Goal: Transaction & Acquisition: Obtain resource

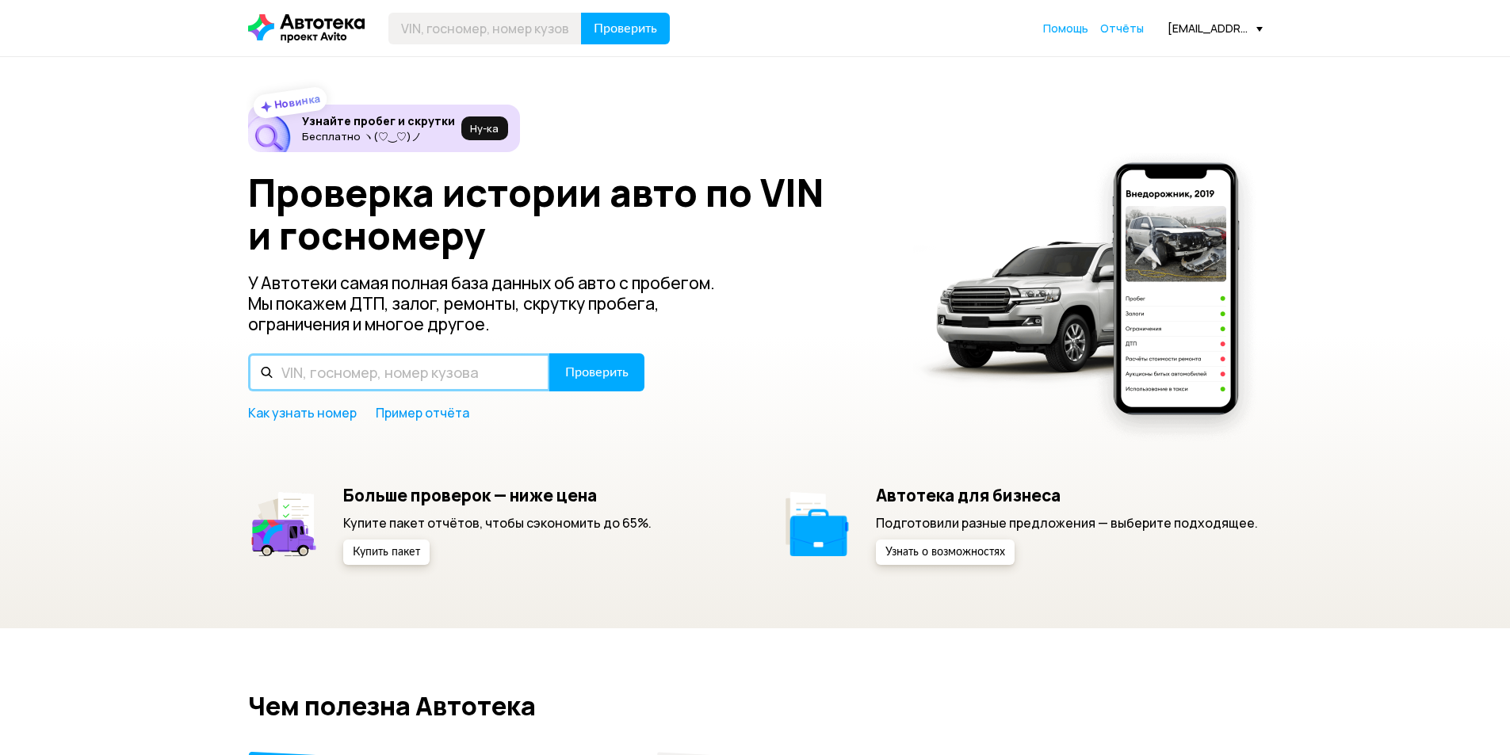
paste input "[VEHICLE_IDENTIFICATION_NUMBER]"
type input "[VEHICLE_IDENTIFICATION_NUMBER]"
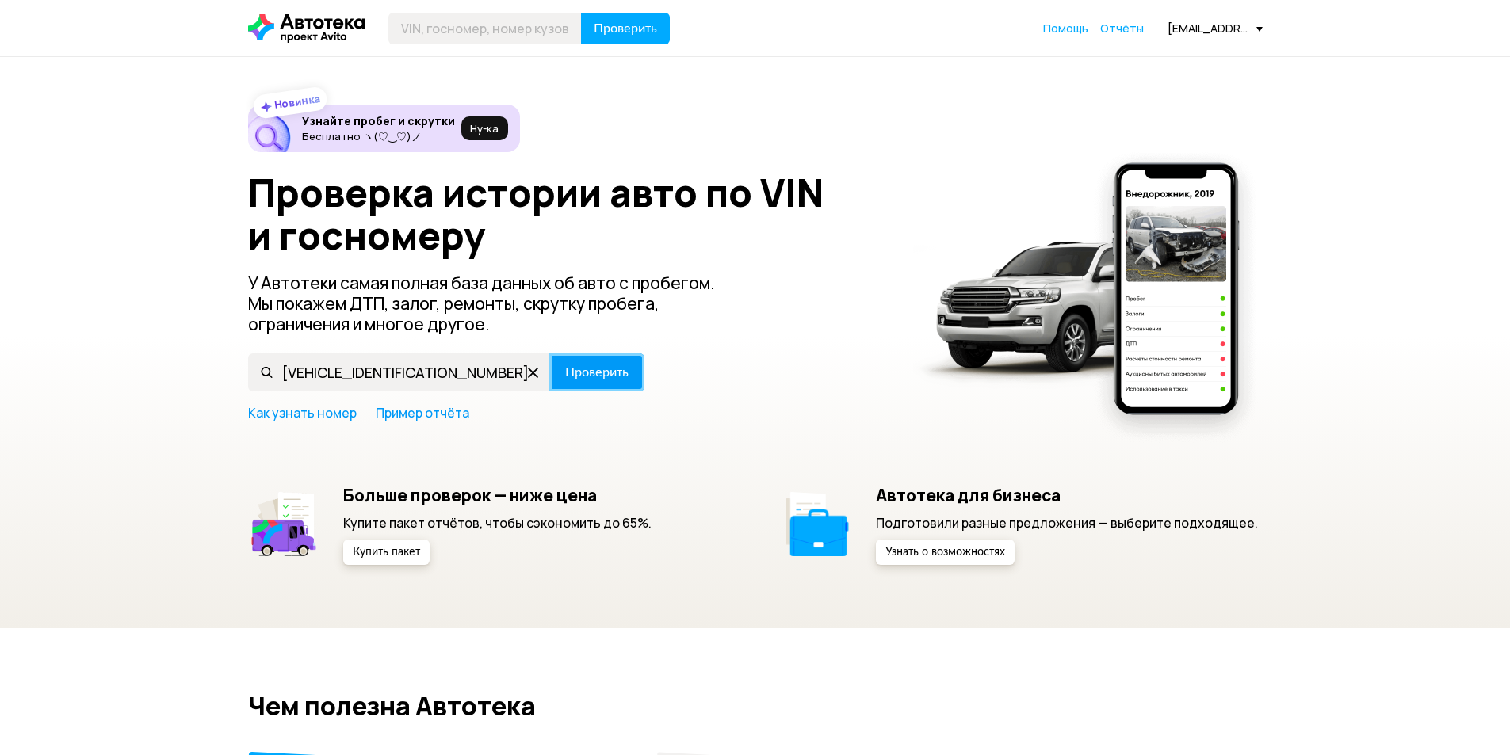
click at [567, 370] on span "Проверить" at bounding box center [596, 372] width 63 height 13
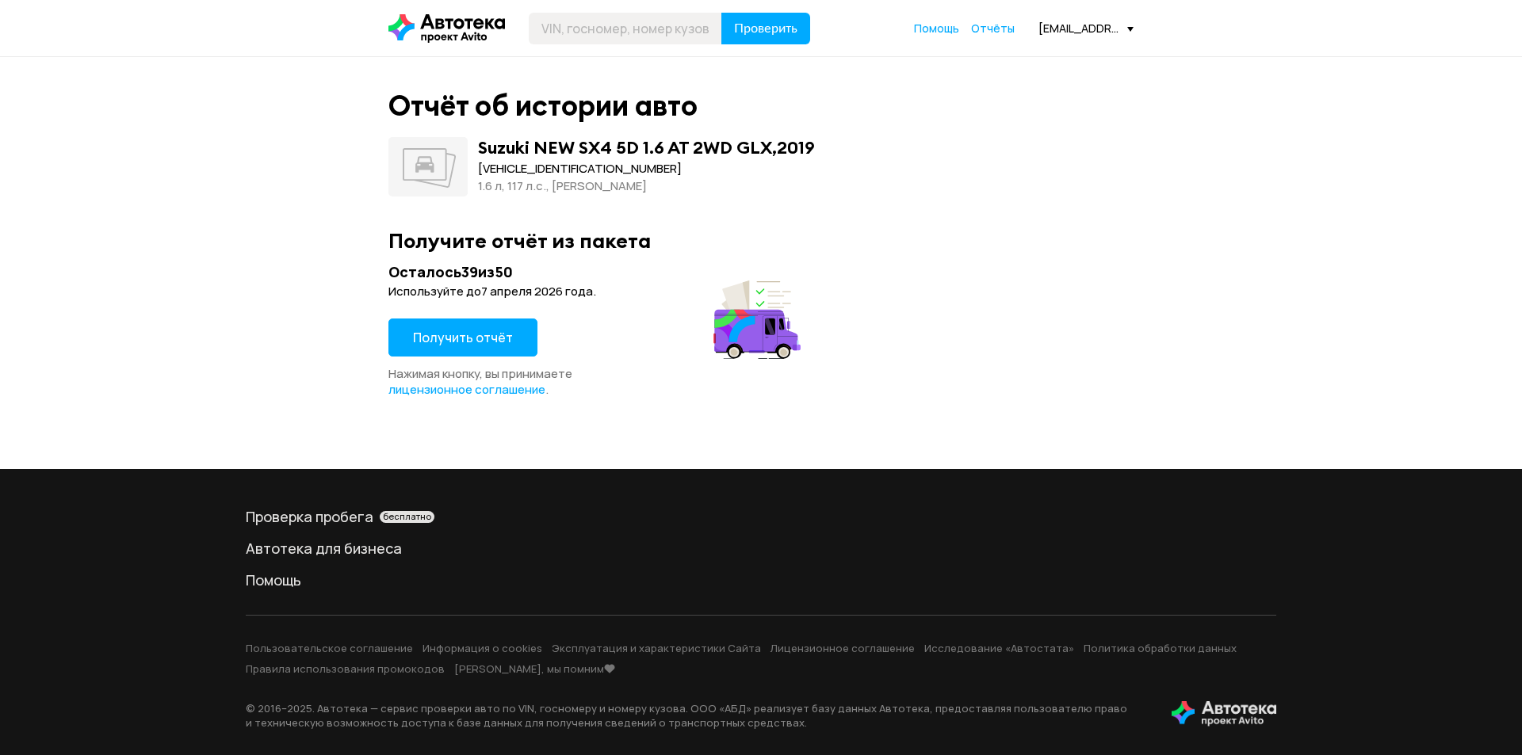
click at [480, 333] on span "Получить отчёт" at bounding box center [463, 337] width 100 height 17
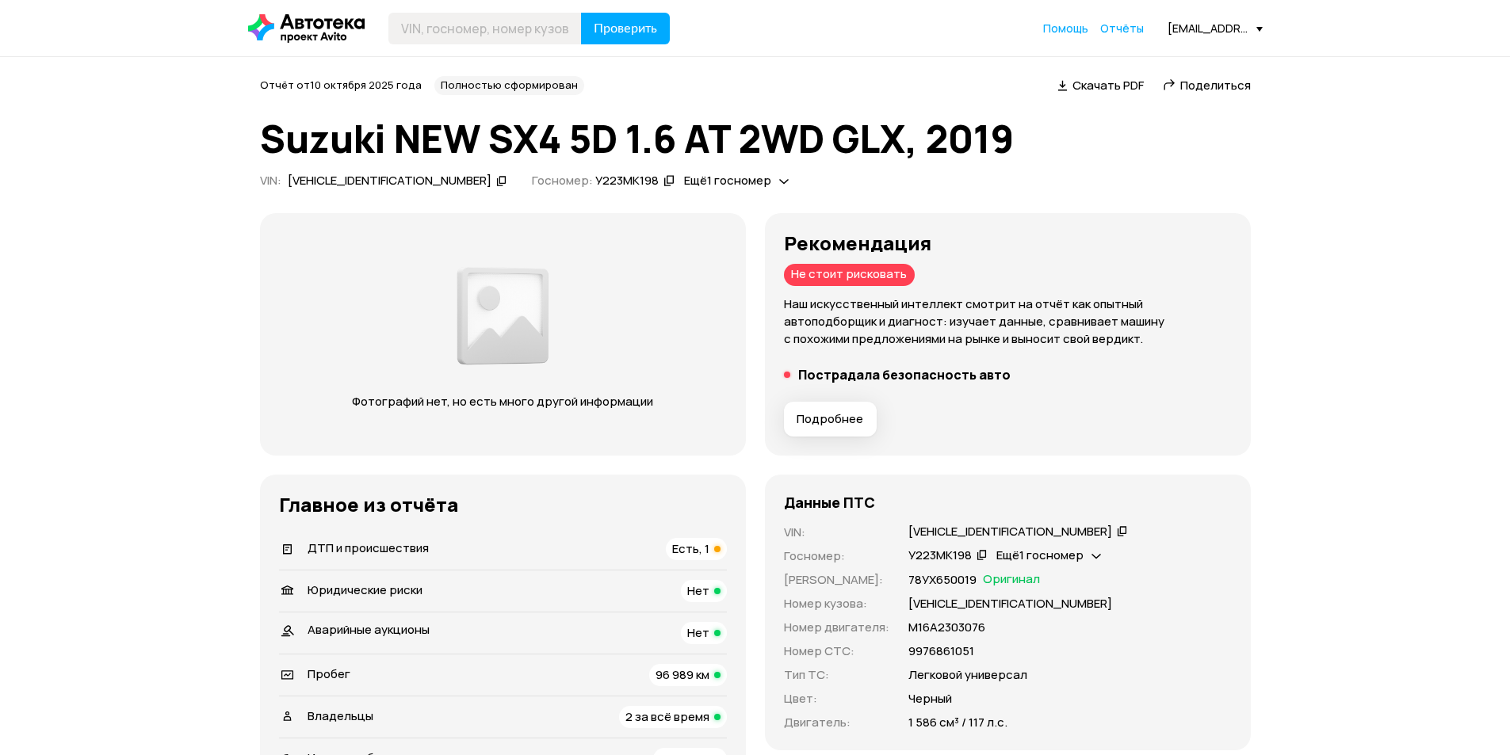
scroll to position [79, 0]
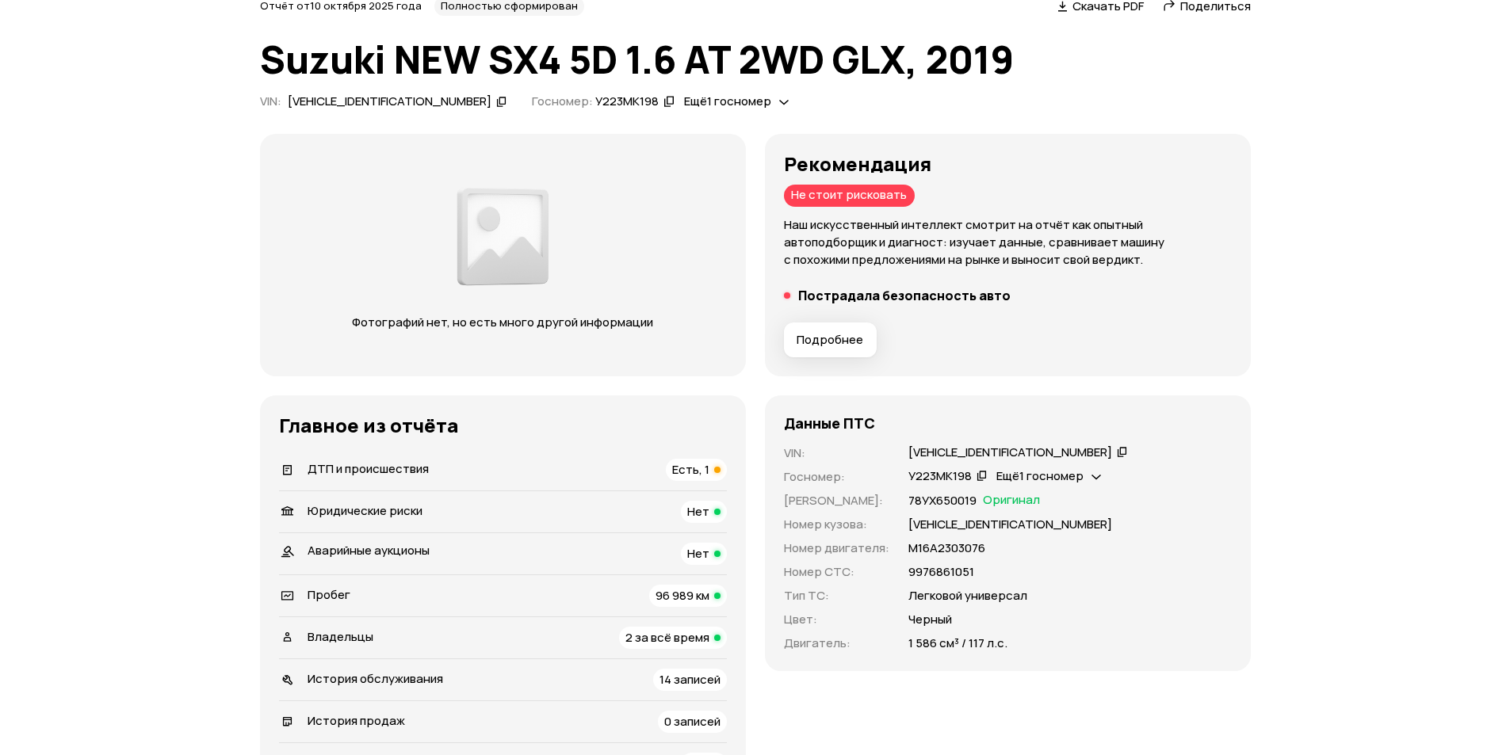
click at [390, 471] on span "ДТП и происшествия" at bounding box center [368, 469] width 121 height 17
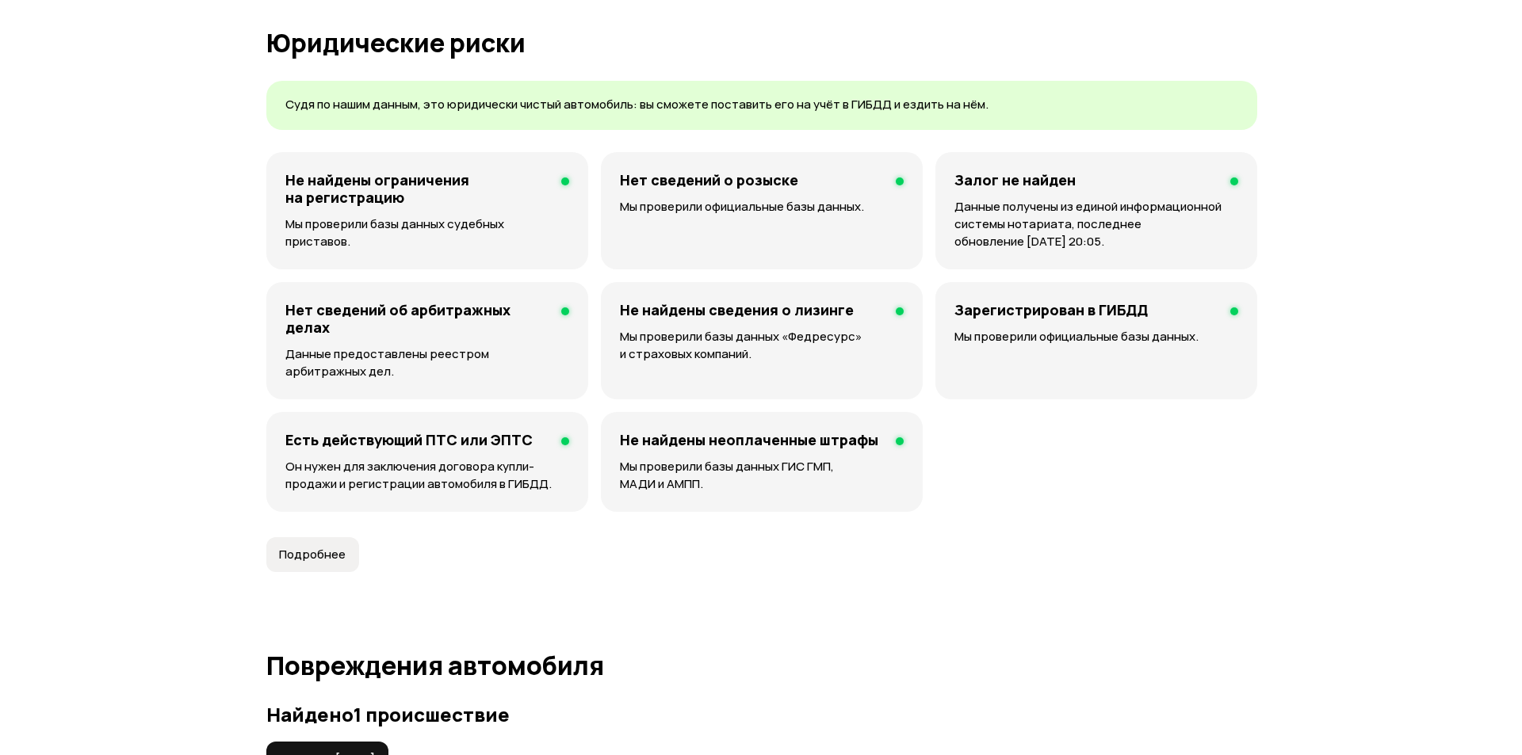
scroll to position [1576, 0]
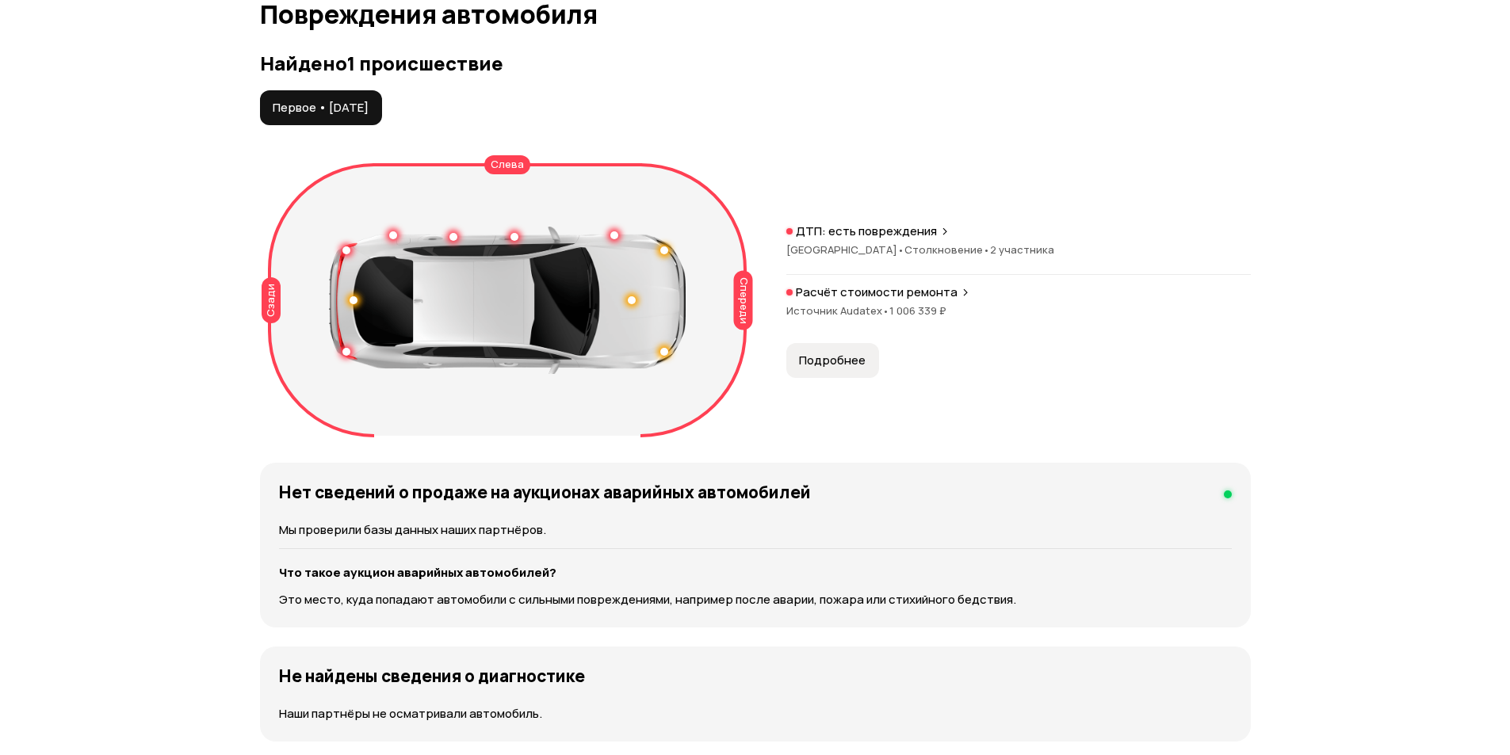
click at [848, 363] on span "Подробнее" at bounding box center [832, 361] width 67 height 16
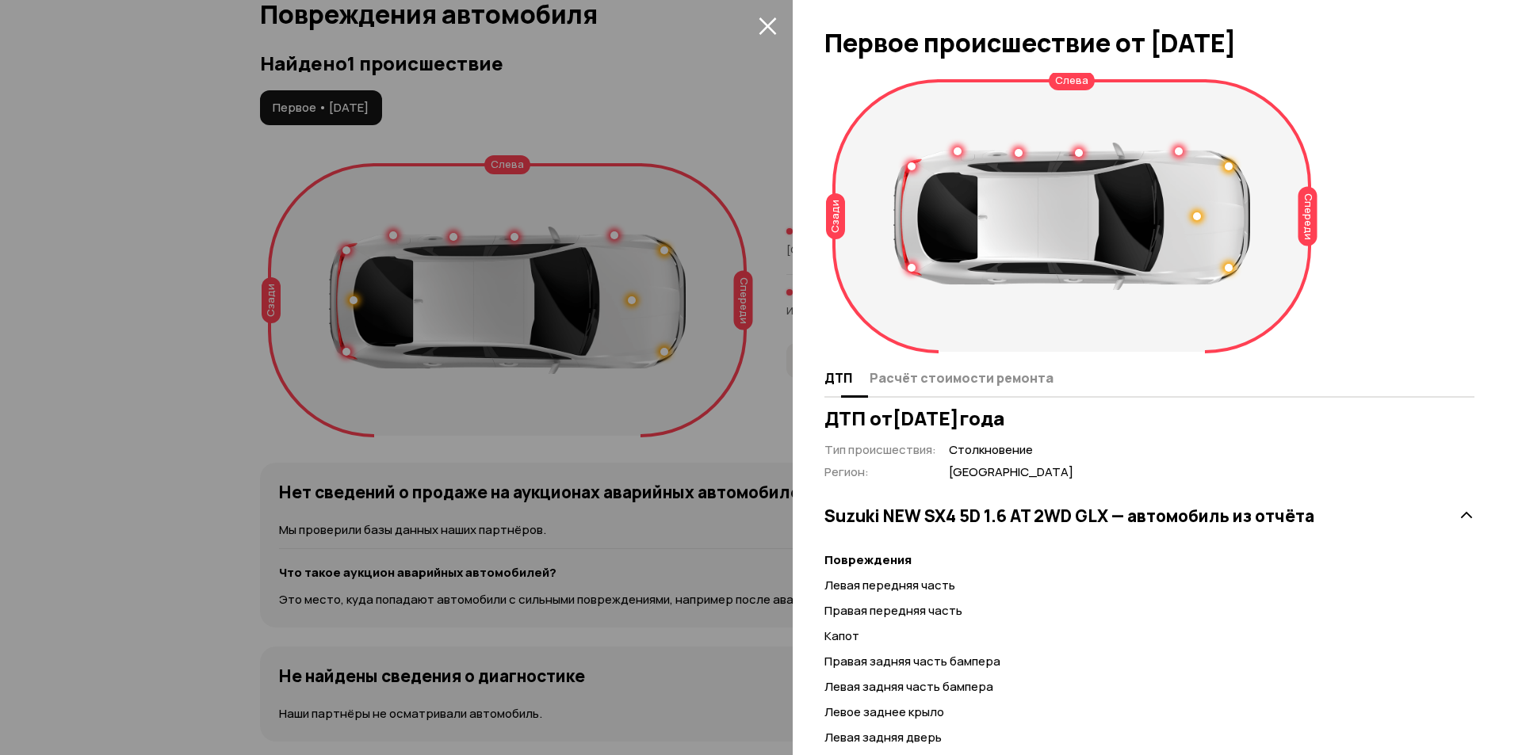
click at [941, 382] on span "Расчёт стоимости ремонта" at bounding box center [962, 378] width 184 height 16
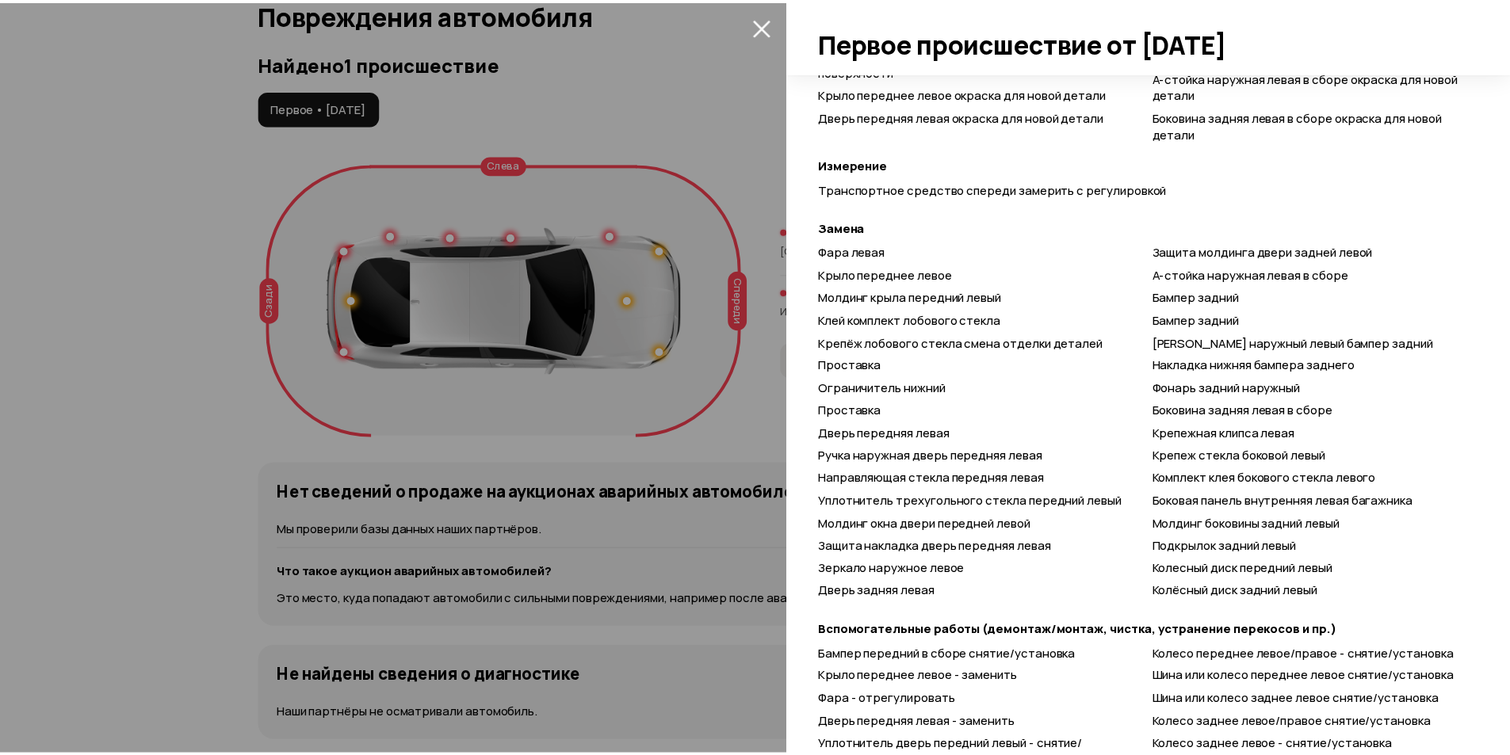
scroll to position [1117, 0]
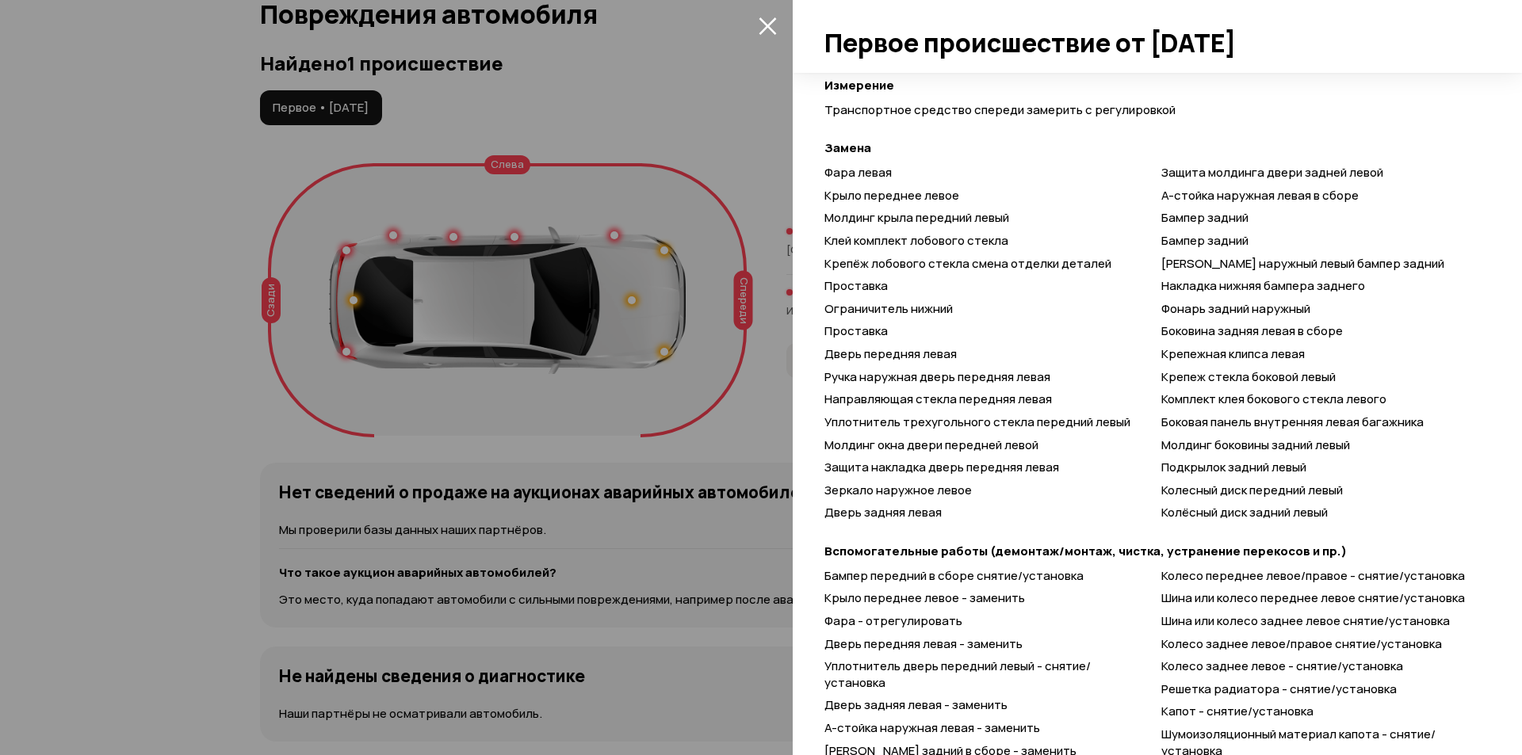
click at [760, 21] on icon "закрыть" at bounding box center [768, 26] width 18 height 18
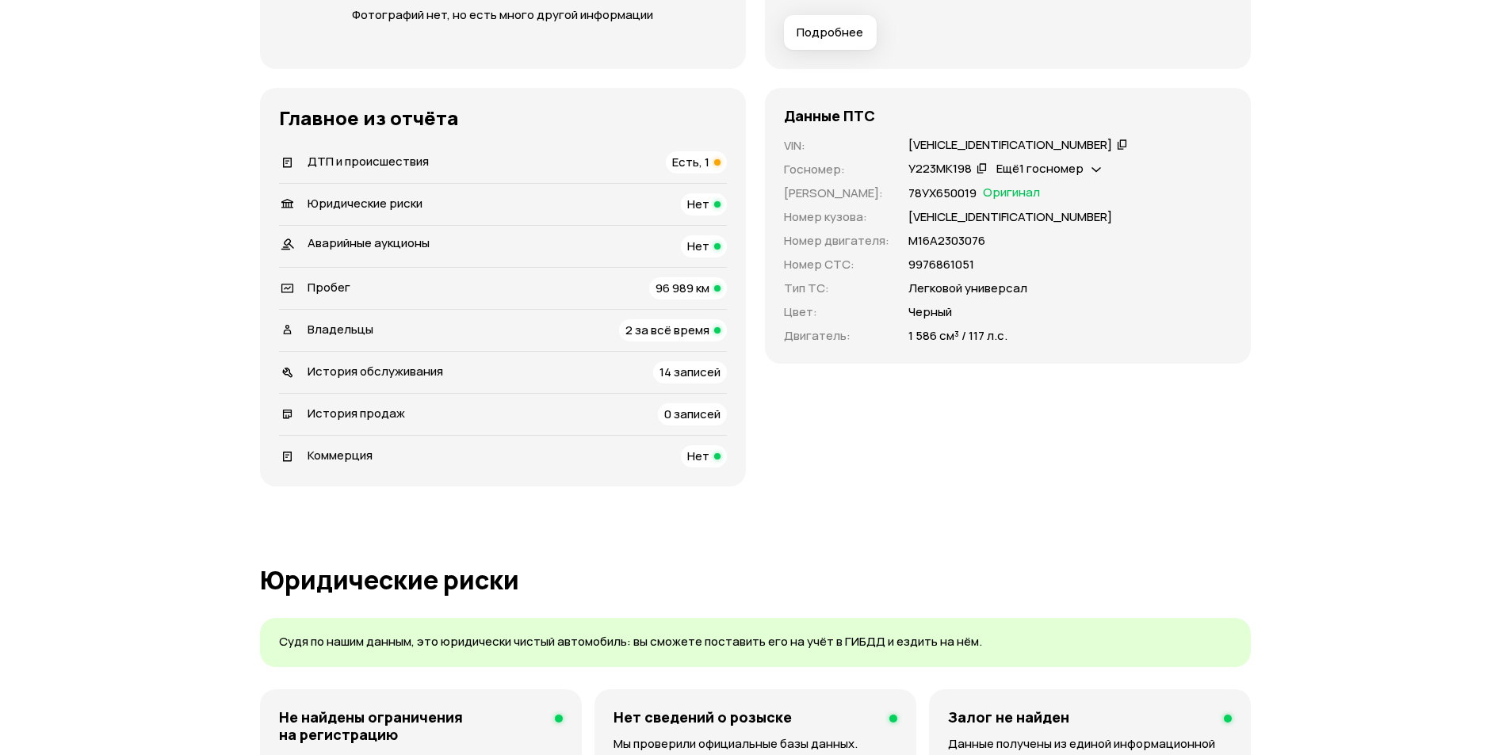
scroll to position [70, 0]
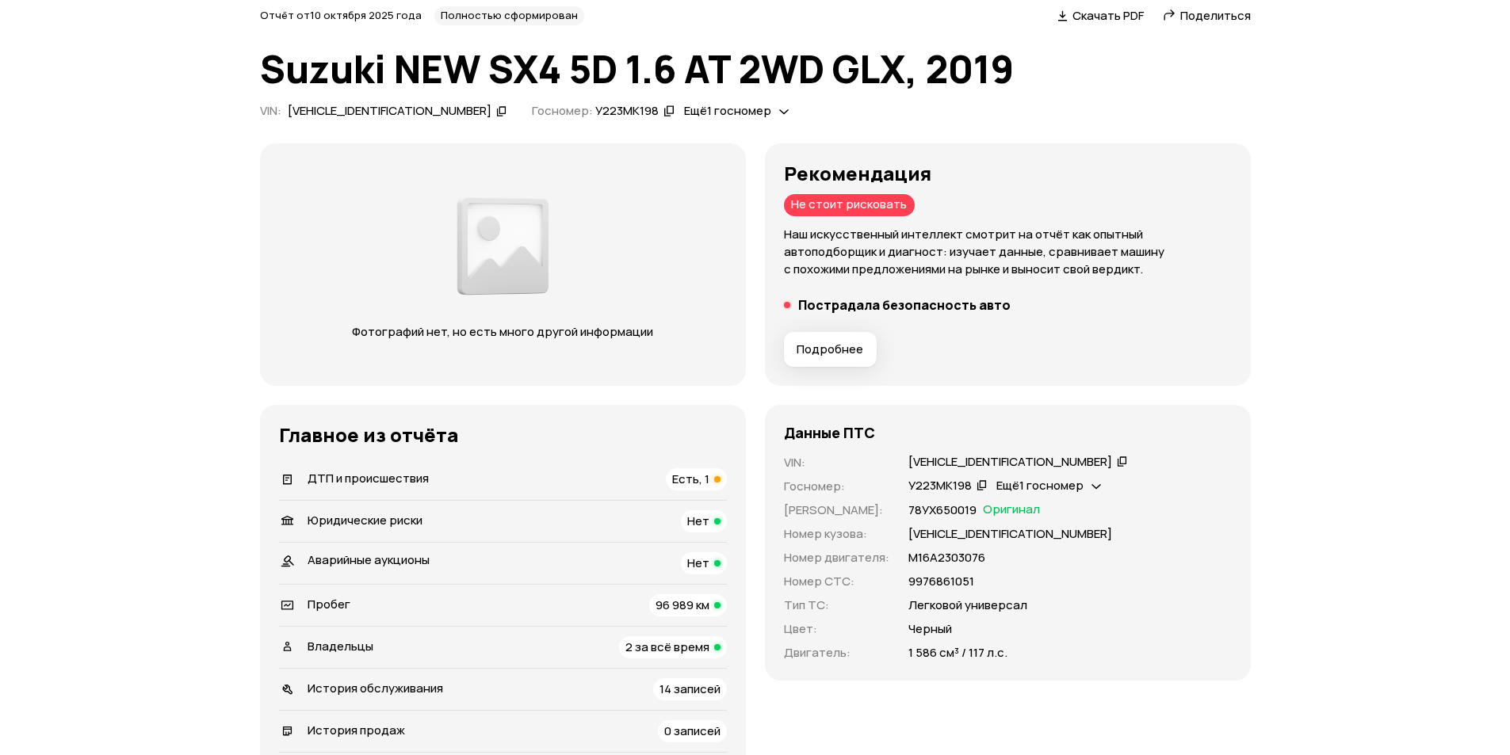
click at [822, 348] on span "Подробнее" at bounding box center [830, 350] width 67 height 16
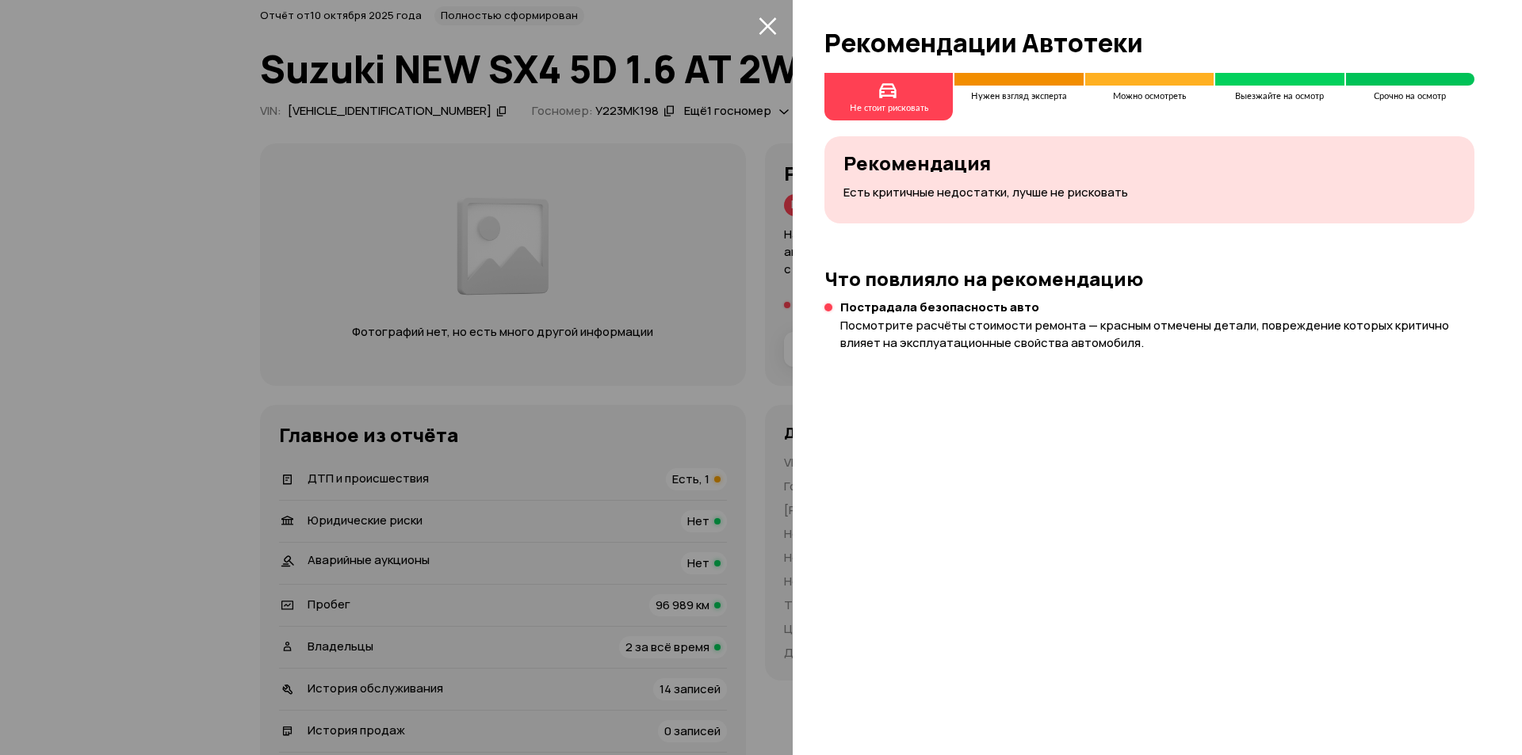
click at [767, 27] on icon "закрыть" at bounding box center [767, 25] width 17 height 17
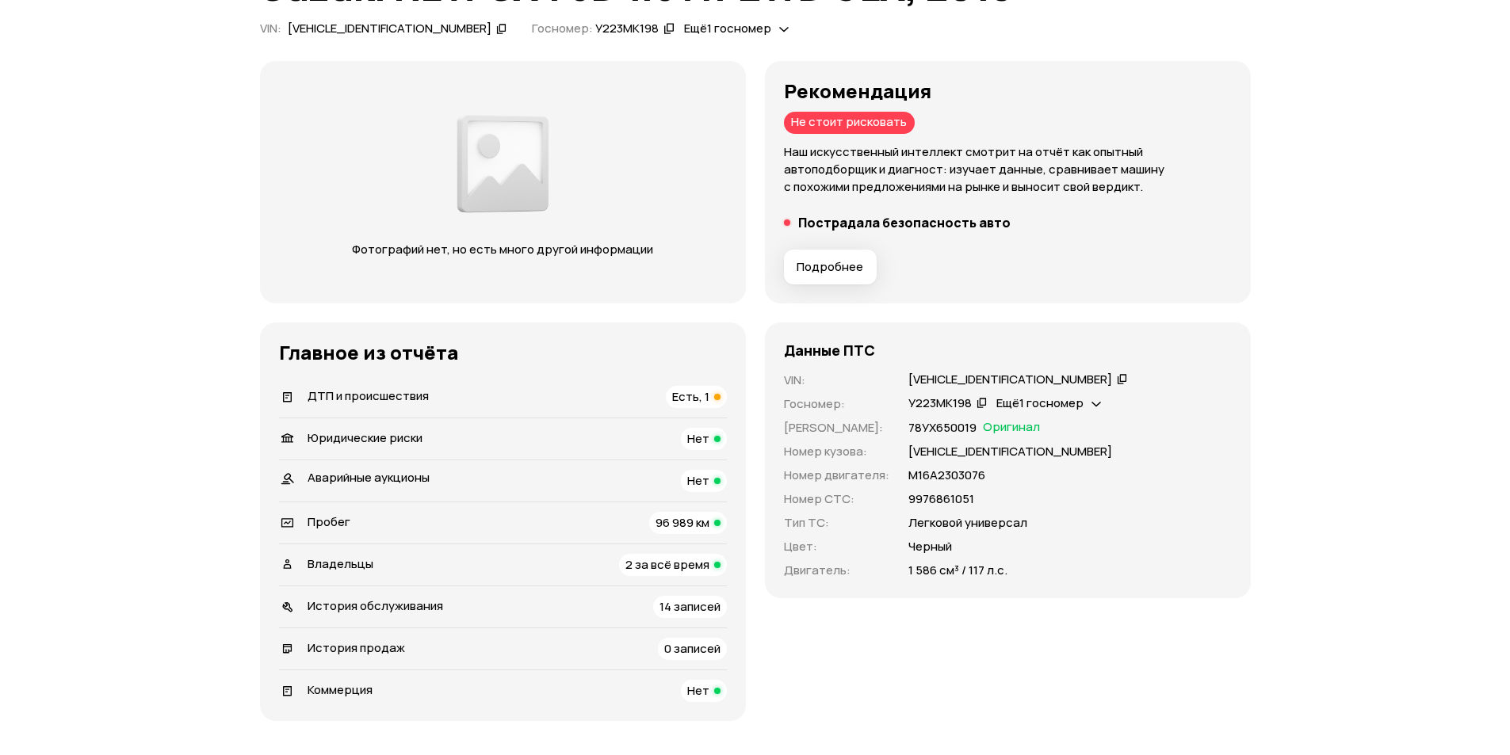
scroll to position [0, 0]
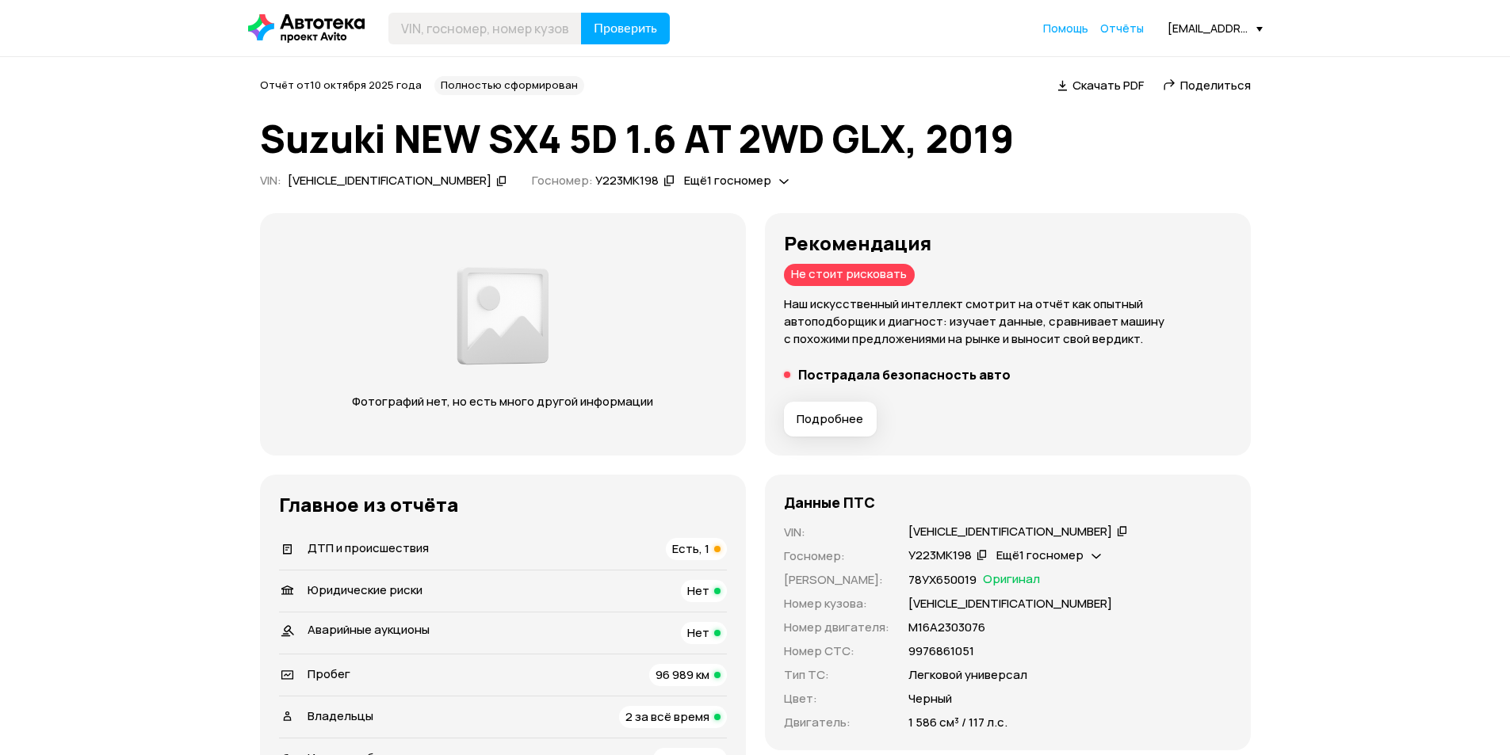
click at [824, 418] on span "Подробнее" at bounding box center [830, 419] width 67 height 16
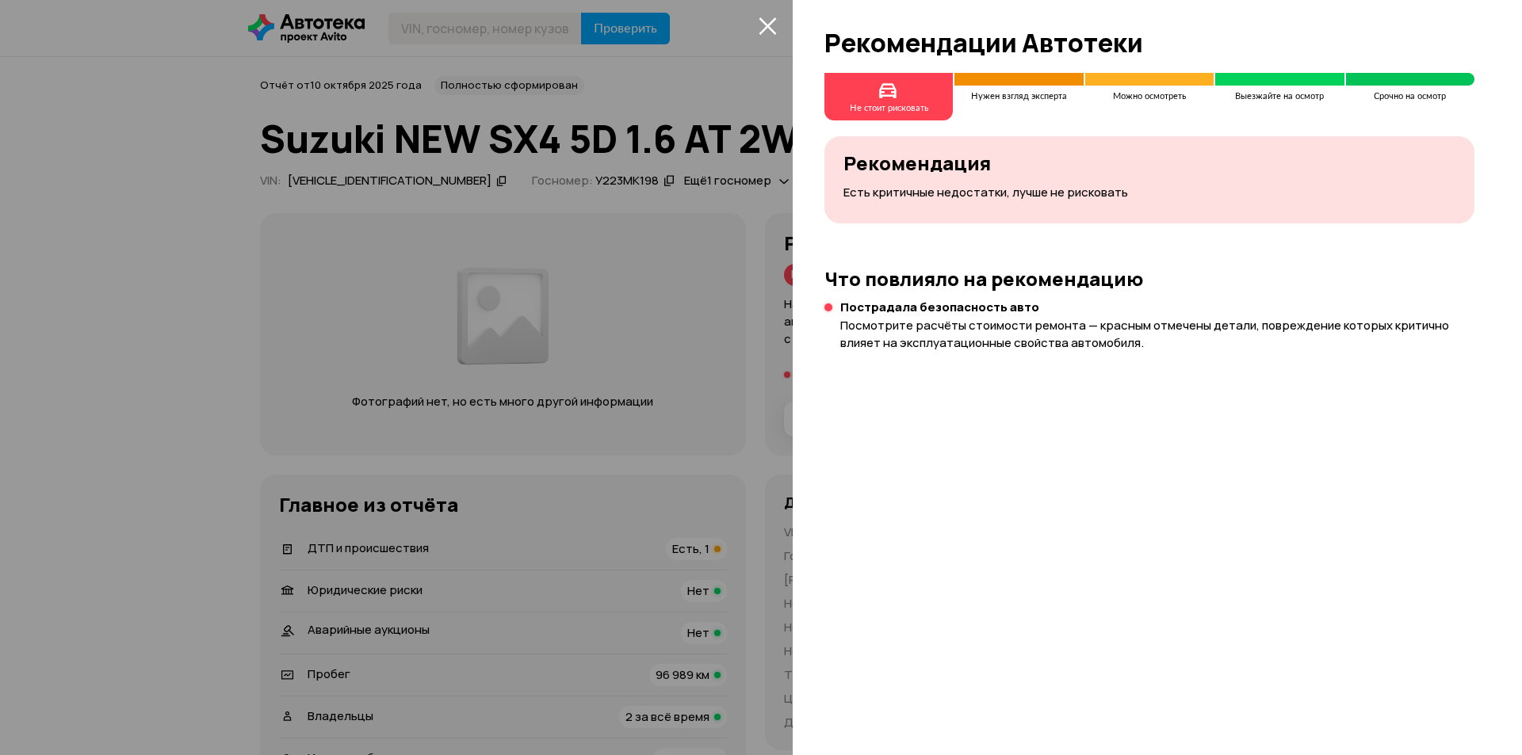
click at [764, 27] on icon "закрыть" at bounding box center [768, 26] width 18 height 18
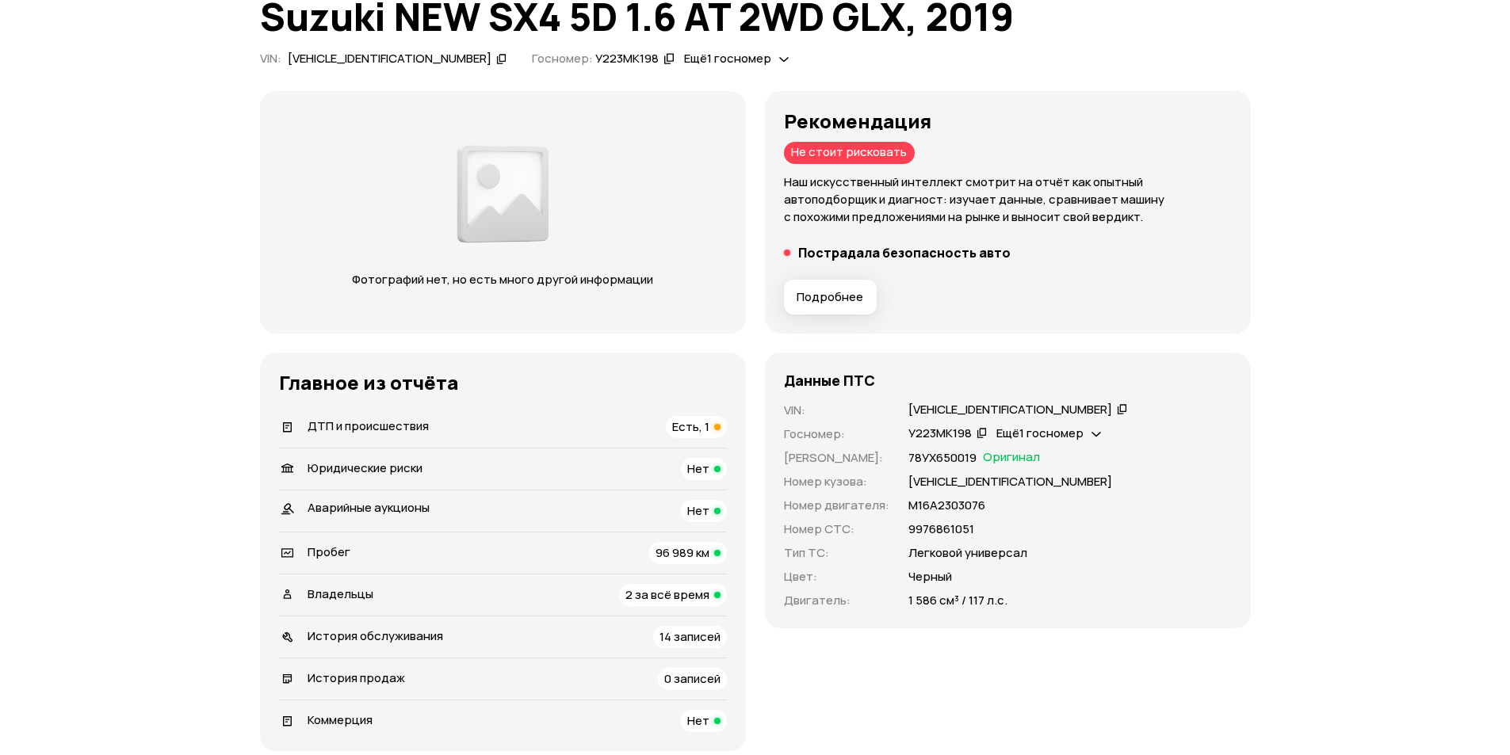
scroll to position [159, 0]
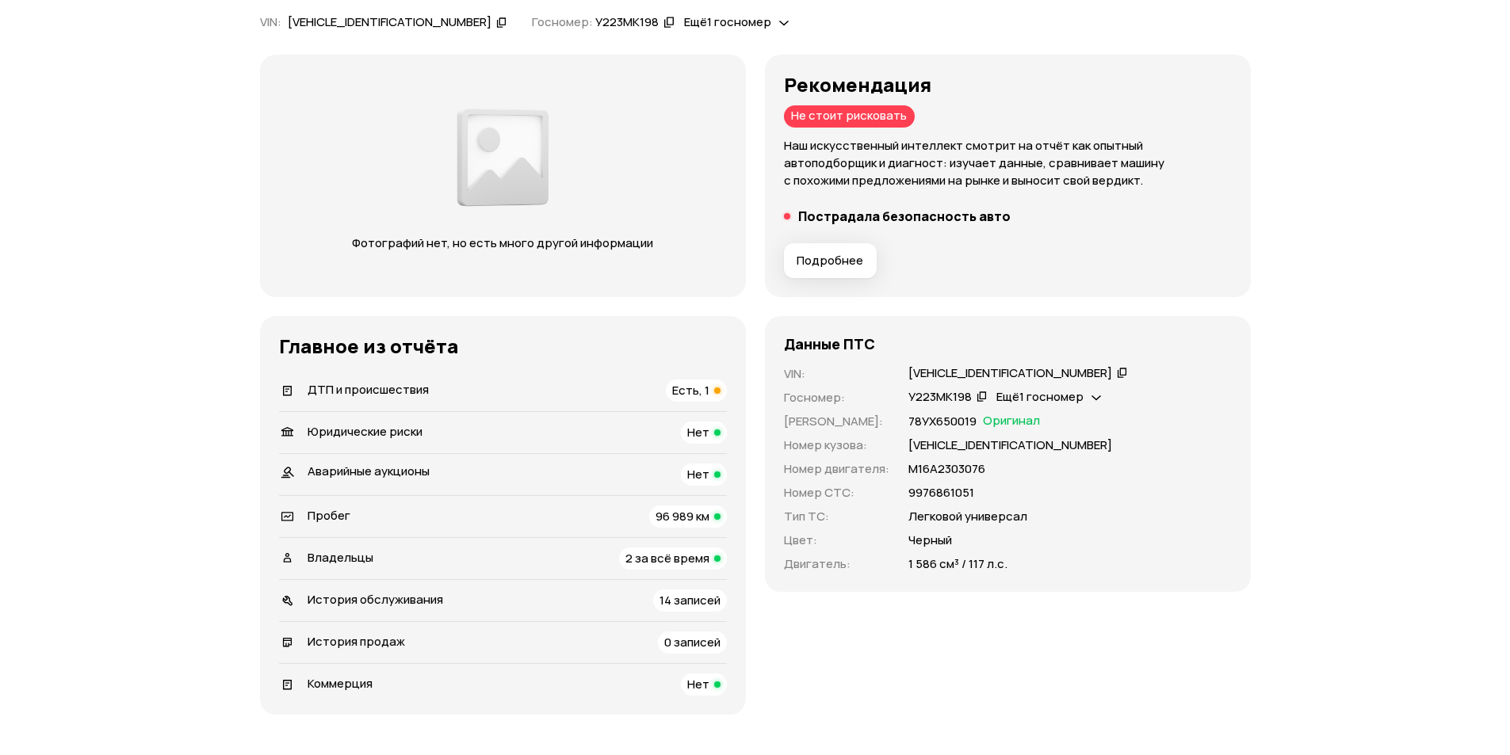
click at [366, 390] on span "ДТП и происшествия" at bounding box center [368, 389] width 121 height 17
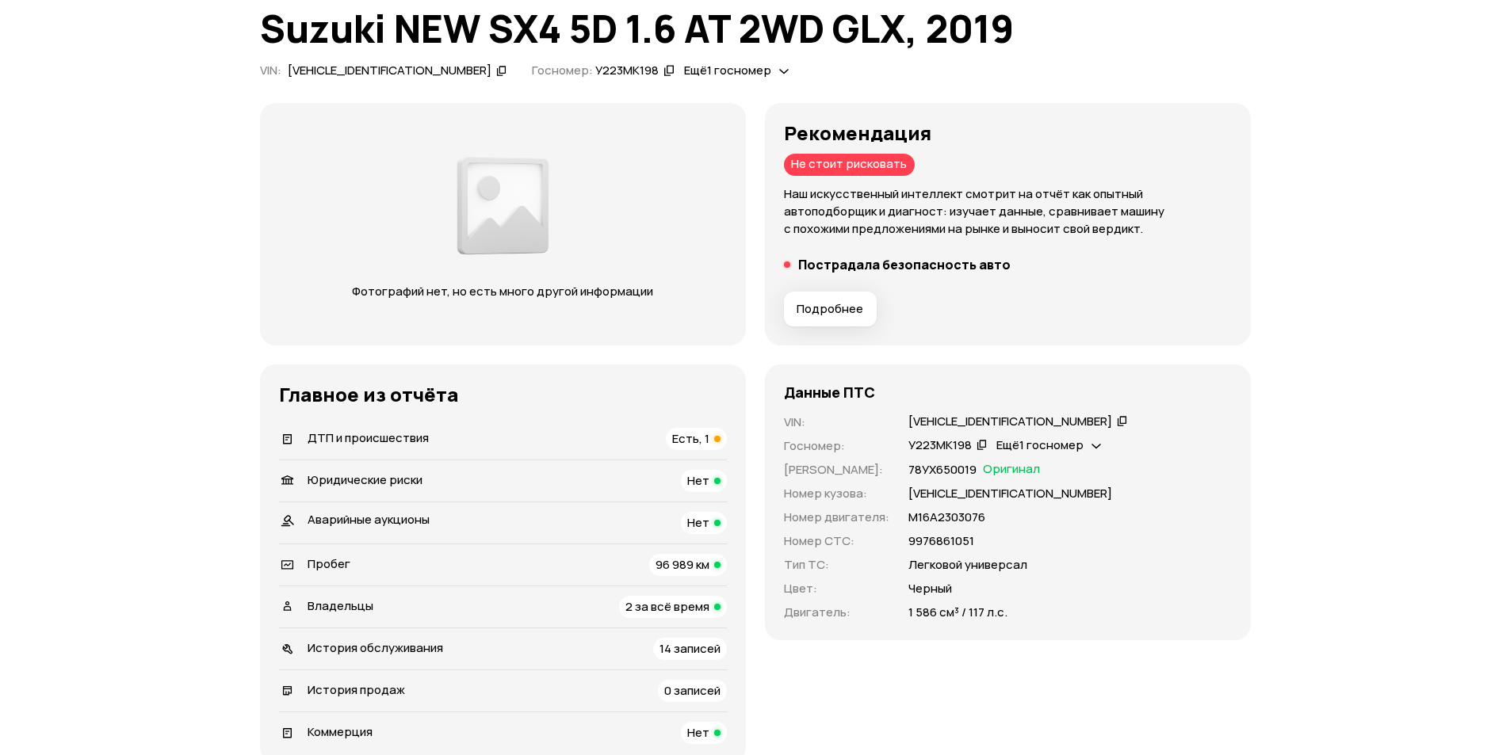
scroll to position [0, 0]
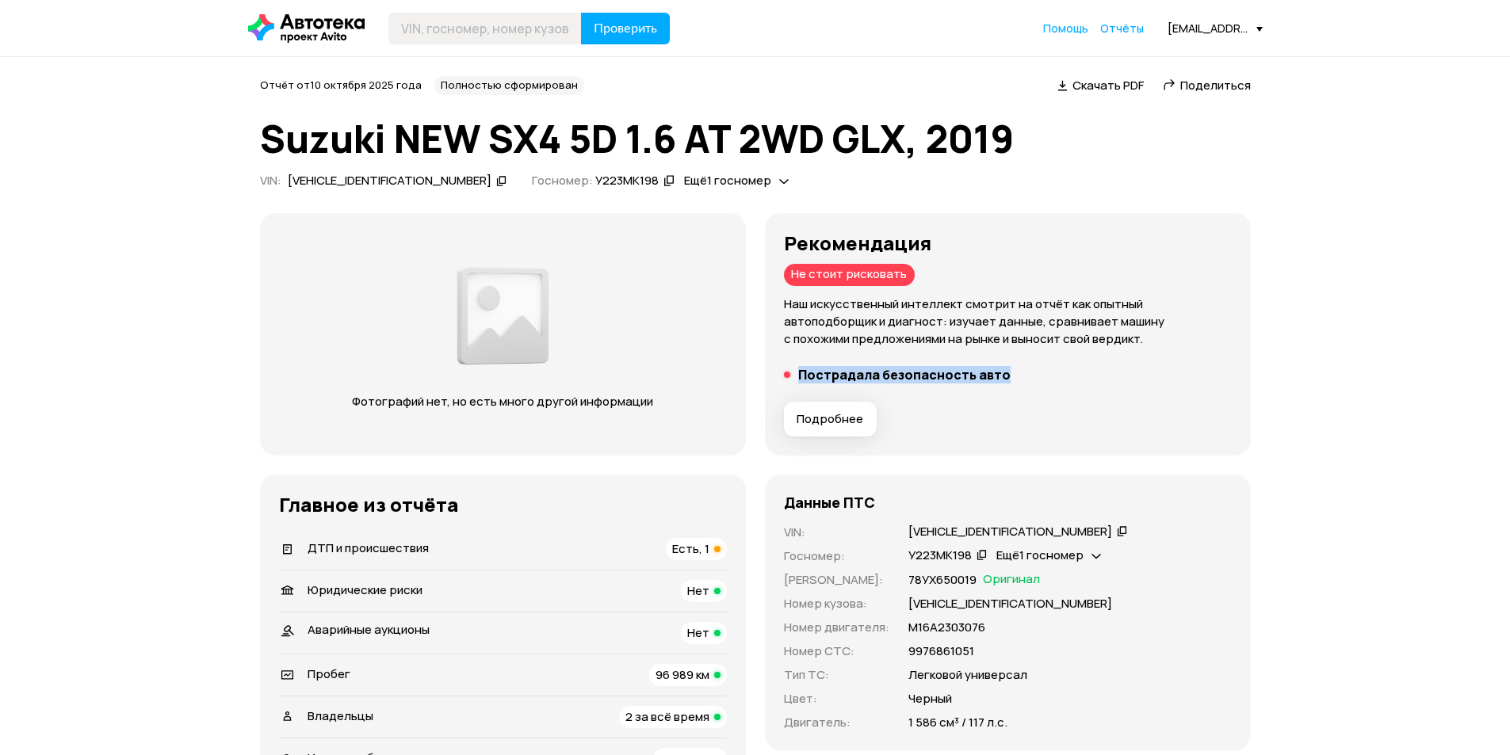
drag, startPoint x: 1029, startPoint y: 380, endPoint x: 933, endPoint y: 365, distance: 97.0
click at [933, 365] on div "Рекомендация Не стоит рисковать Наш искусственный интеллект смотрит на отчёт ка…" at bounding box center [1008, 334] width 448 height 205
copy div "Пострадала безопасность авто"
